Goal: Task Accomplishment & Management: Manage account settings

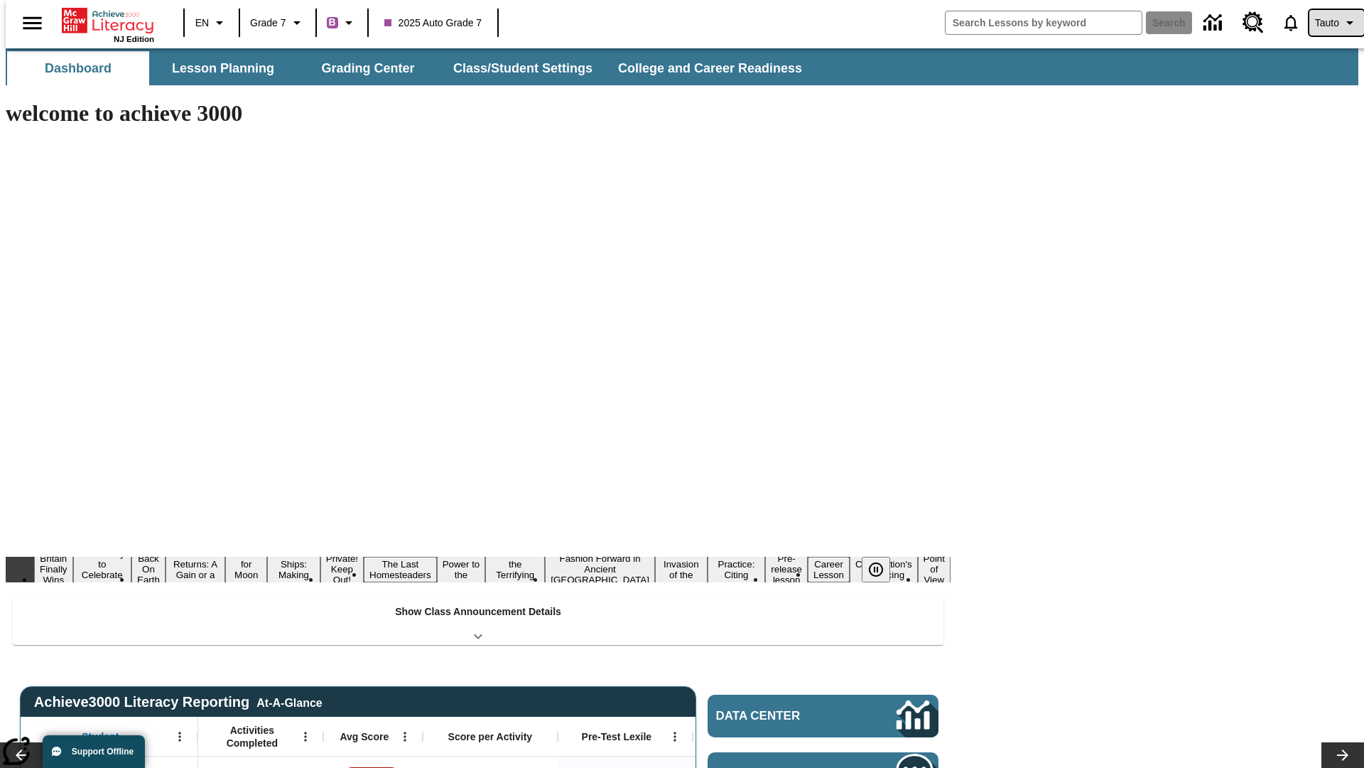
click at [1330, 23] on span "Tauto" at bounding box center [1327, 23] width 24 height 15
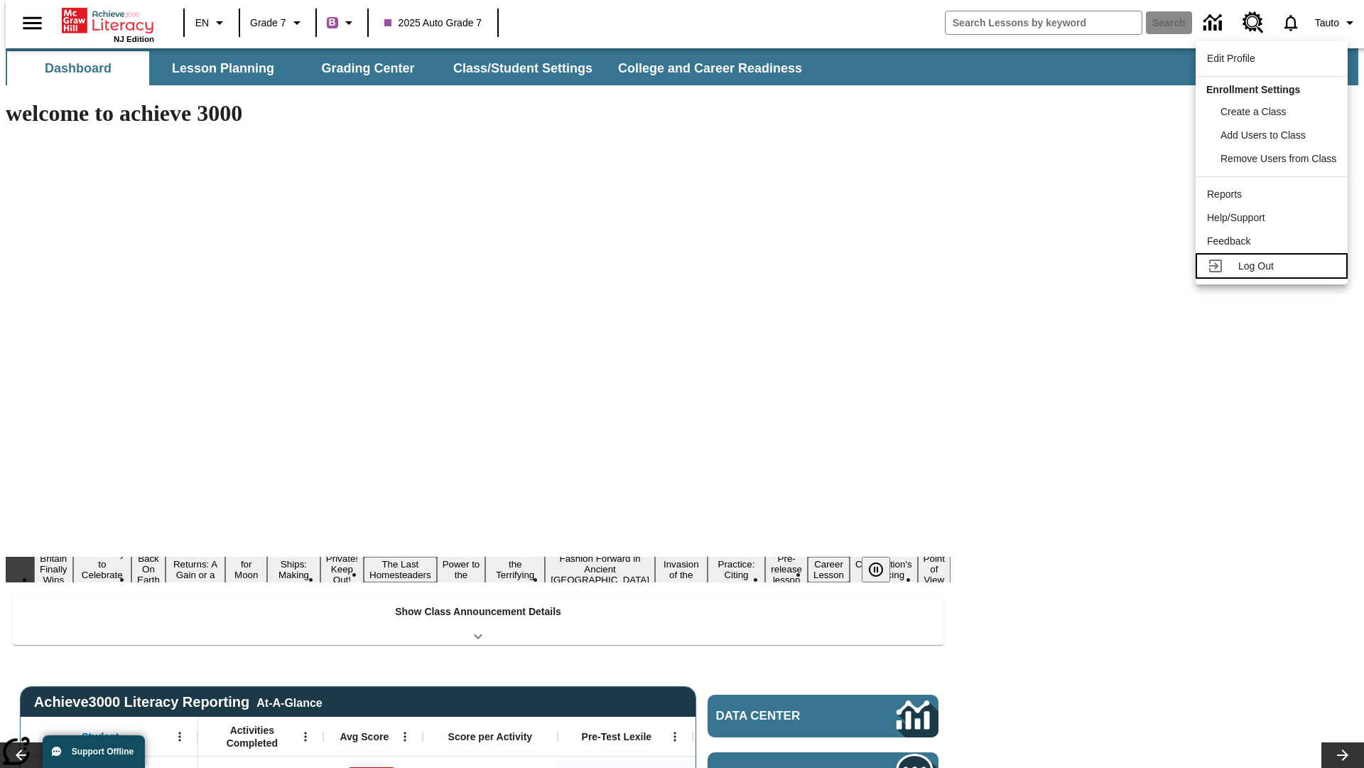
click at [1274, 266] on span "Log Out" at bounding box center [1257, 265] width 36 height 11
